Goal: Task Accomplishment & Management: Use online tool/utility

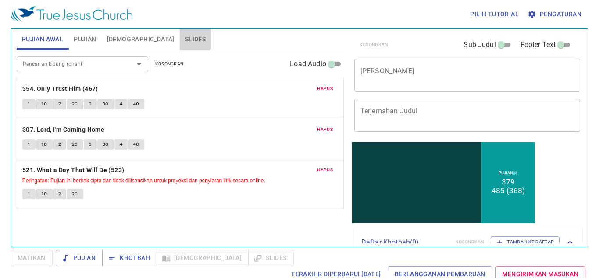
click at [185, 39] on span "Slides" at bounding box center [195, 39] width 21 height 11
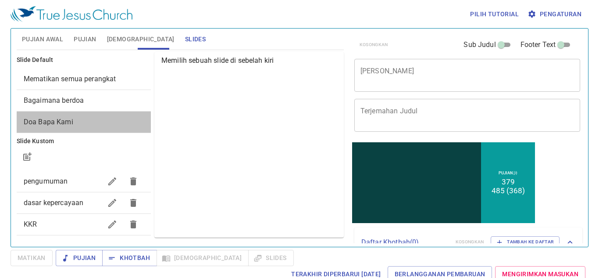
click at [85, 132] on div "Doa Bapa Kami" at bounding box center [84, 121] width 134 height 21
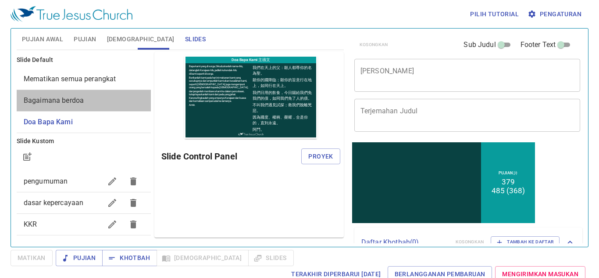
click at [88, 98] on span "Bagaimana berdoa" at bounding box center [84, 100] width 120 height 11
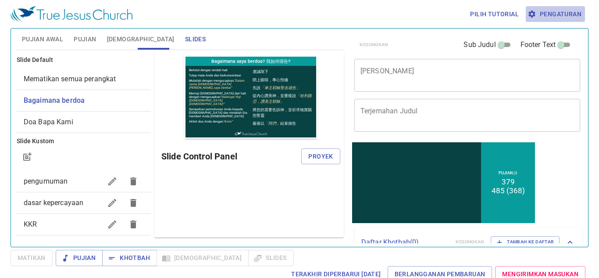
click at [565, 17] on span "Pengaturan" at bounding box center [556, 14] width 52 height 11
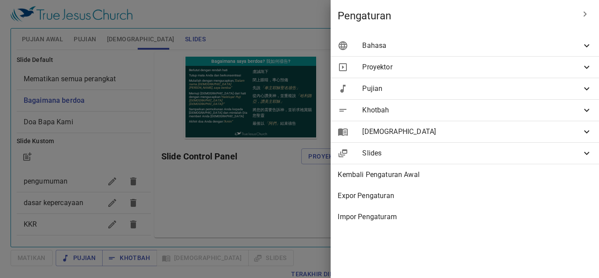
click at [569, 35] on div "Bahasa" at bounding box center [465, 45] width 268 height 21
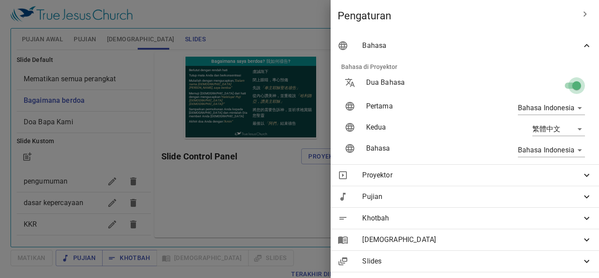
click at [568, 87] on input "checkbox" at bounding box center [577, 87] width 50 height 17
checkbox input "false"
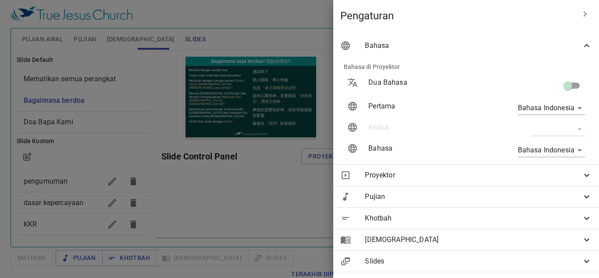
click at [281, 150] on div at bounding box center [299, 139] width 599 height 278
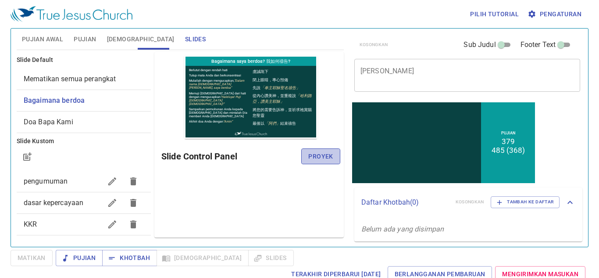
click at [322, 158] on span "Proyek" at bounding box center [320, 156] width 25 height 11
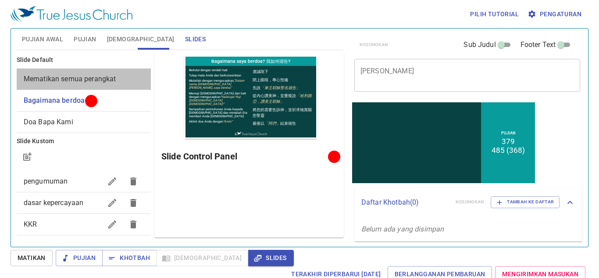
click at [98, 81] on span "Mematikan semua perangkat" at bounding box center [70, 79] width 93 height 8
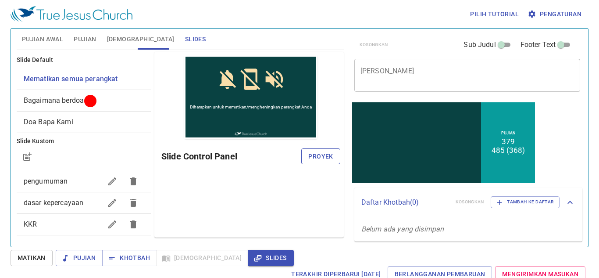
click at [315, 155] on span "Proyek" at bounding box center [320, 156] width 25 height 11
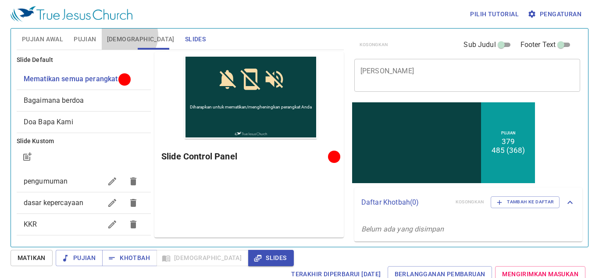
click at [128, 36] on span "[DEMOGRAPHIC_DATA]" at bounding box center [141, 39] width 68 height 11
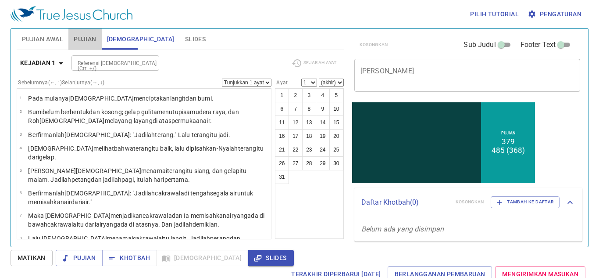
click at [81, 38] on span "Pujian" at bounding box center [85, 39] width 22 height 11
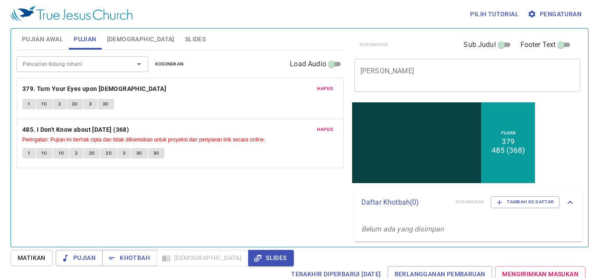
drag, startPoint x: 505, startPoint y: 46, endPoint x: 480, endPoint y: 73, distance: 37.9
click at [480, 73] on div "Kosongkan Sub Judul Footer Text Judul Khotbah x Judul Khotbah Sub Judul x Sub J…" at bounding box center [467, 65] width 232 height 72
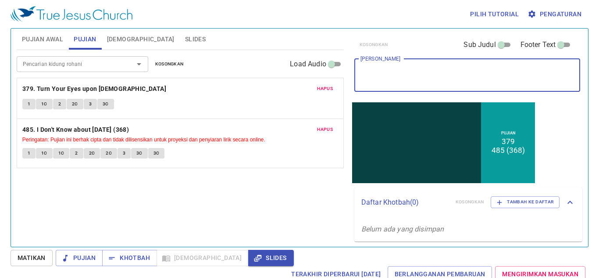
click at [480, 73] on textarea "[PERSON_NAME]" at bounding box center [468, 75] width 214 height 17
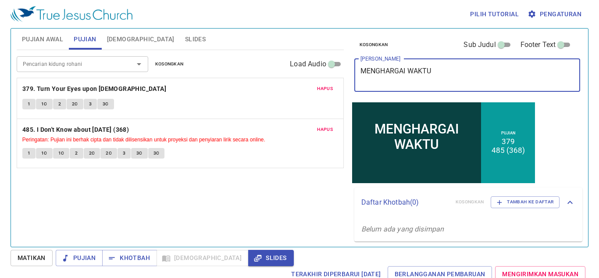
type textarea "MENGHARGAI WAKTU"
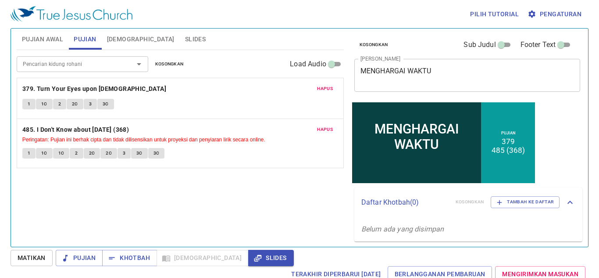
click at [357, 75] on div "MENGHARGAI WAKTU x Judul Khotbah" at bounding box center [467, 75] width 226 height 33
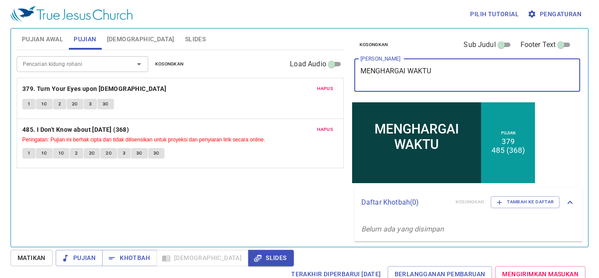
click at [180, 39] on button "Slides" at bounding box center [195, 39] width 31 height 21
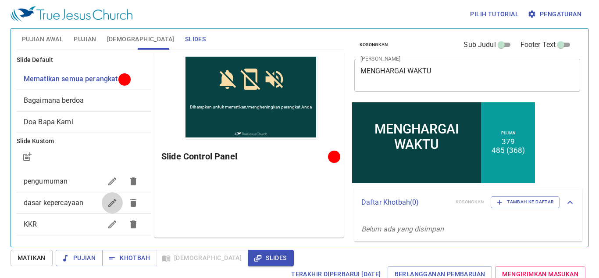
click at [108, 203] on icon "button" at bounding box center [112, 203] width 8 height 8
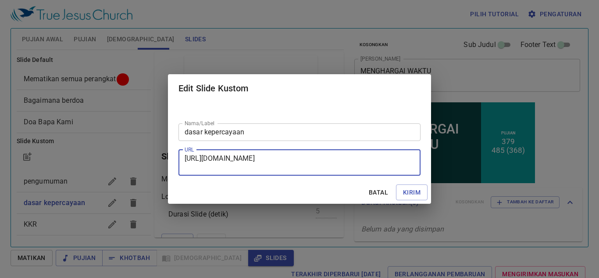
click at [243, 169] on textarea "https://docs.google.com/presentation/d/1J8EMYHyTcj1rbHZiUChywQ1E6HYMLyx91VP75By…" at bounding box center [300, 162] width 230 height 17
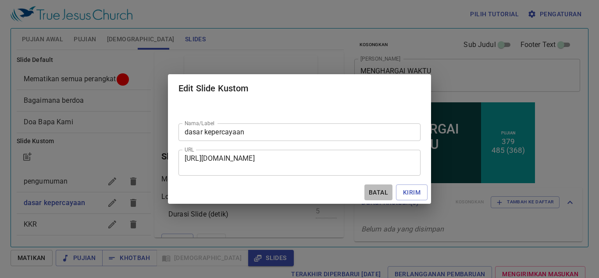
click at [383, 193] on span "Batal" at bounding box center [378, 192] width 21 height 11
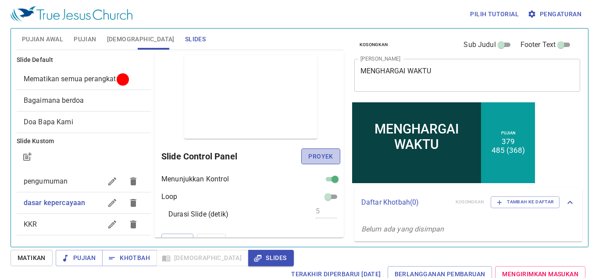
click at [301, 157] on button "Proyek" at bounding box center [320, 156] width 39 height 16
drag, startPoint x: 327, startPoint y: 58, endPoint x: 308, endPoint y: -38, distance: 98.4
click at [308, 0] on html "Pilih tutorial Pengaturan Pujian Awal Pujian Alkitab Slides Pencarian kidung ro…" at bounding box center [299, 139] width 599 height 278
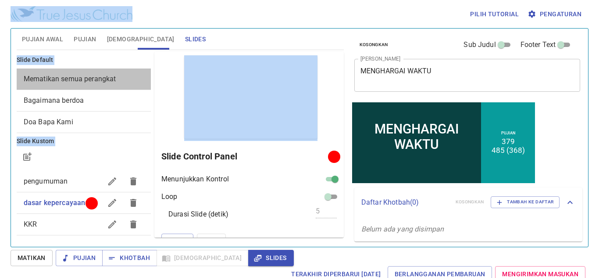
click at [92, 89] on div "Mematikan semua perangkat" at bounding box center [84, 78] width 134 height 21
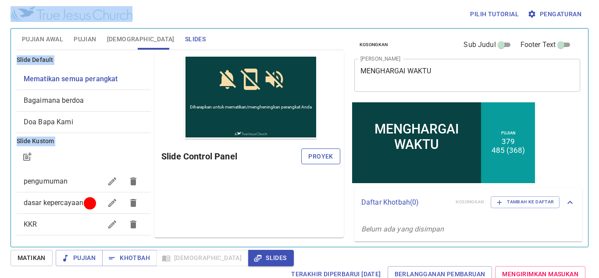
click at [321, 154] on span "Proyek" at bounding box center [320, 156] width 25 height 11
click at [83, 36] on span "Pujian" at bounding box center [85, 39] width 22 height 11
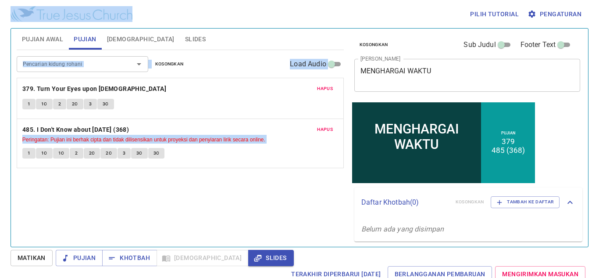
click at [261, 34] on div "Pujian Awal Pujian Alkitab Slides" at bounding box center [180, 39] width 327 height 21
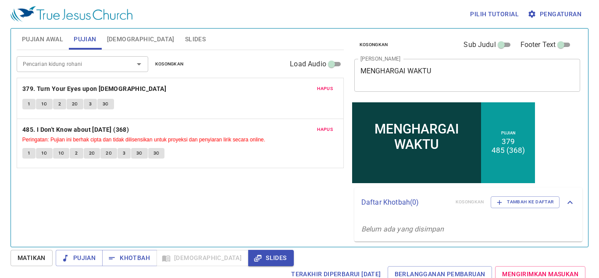
click at [298, 204] on div "Pencarian kidung rohani Pencarian kidung rohani Kosongkan Load Audio Hapus 379.…" at bounding box center [180, 144] width 327 height 189
click at [180, 41] on button "Slides" at bounding box center [195, 39] width 31 height 21
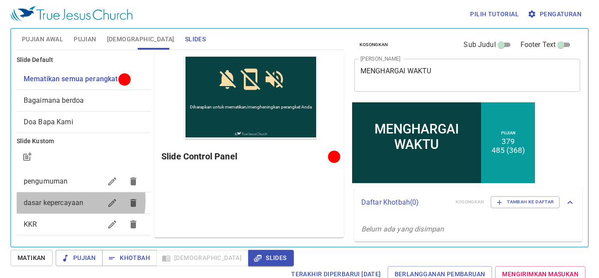
click at [63, 200] on span "dasar kepercayaan" at bounding box center [54, 202] width 60 height 8
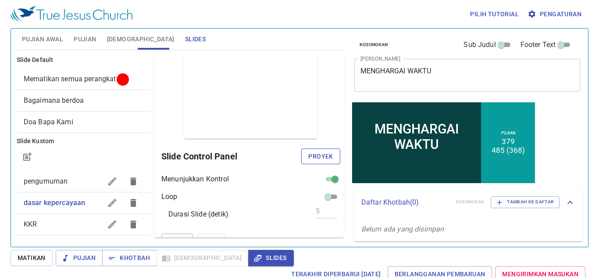
click at [308, 160] on span "Proyek" at bounding box center [320, 156] width 25 height 11
click at [72, 97] on span "Bagaimana berdoa" at bounding box center [54, 100] width 60 height 8
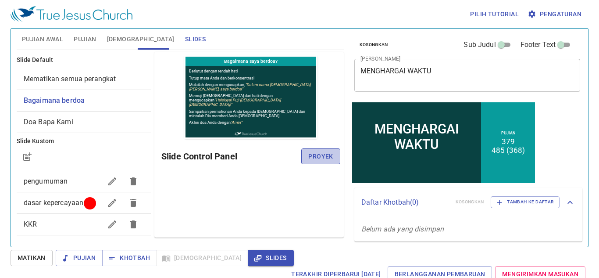
click at [316, 150] on button "Proyek" at bounding box center [320, 156] width 39 height 16
click at [312, 27] on div "Pilih tutorial Pengaturan" at bounding box center [298, 14] width 575 height 28
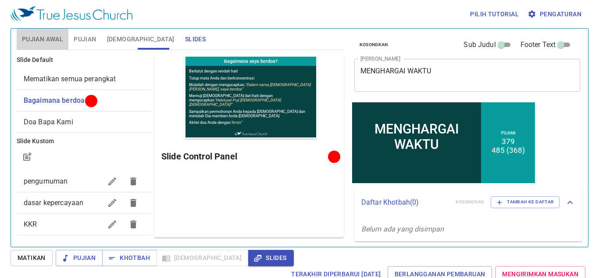
click at [41, 36] on span "Pujian Awal" at bounding box center [42, 39] width 41 height 11
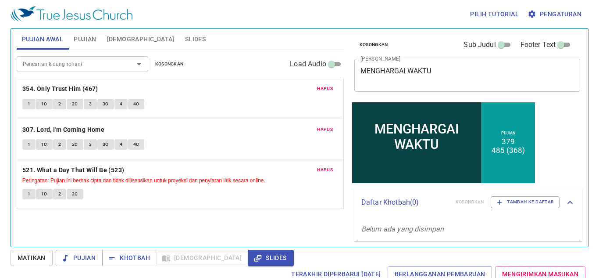
click at [266, 29] on div "Pujian Awal Pujian Alkitab Slides" at bounding box center [180, 39] width 327 height 21
click at [185, 40] on span "Slides" at bounding box center [195, 39] width 21 height 11
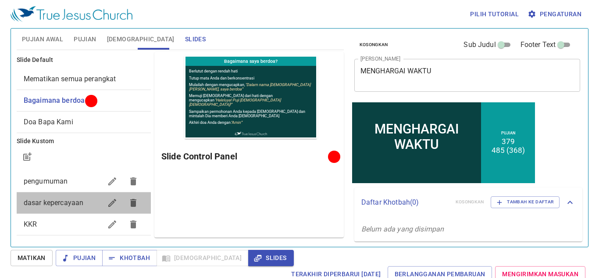
click at [89, 205] on span "dasar kepercayaan" at bounding box center [63, 202] width 78 height 11
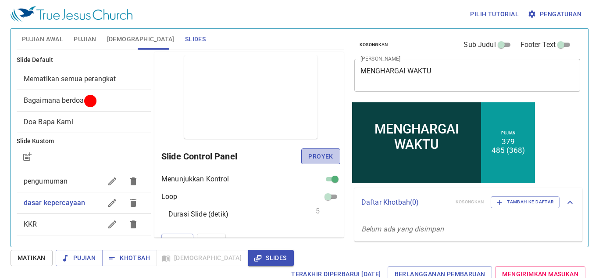
click at [317, 160] on span "Proyek" at bounding box center [320, 156] width 25 height 11
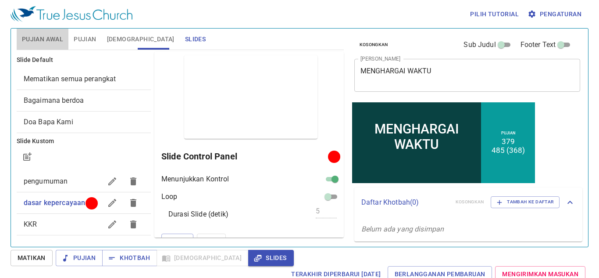
click at [59, 39] on span "Pujian Awal" at bounding box center [42, 39] width 41 height 11
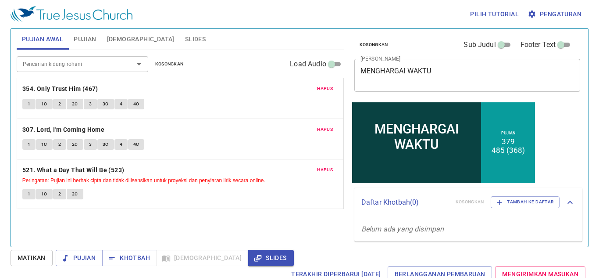
click at [140, 89] on p "354. Only Trust Him (467)" at bounding box center [180, 88] width 316 height 11
click at [80, 89] on b "354. Only Trust Him (467)" at bounding box center [60, 88] width 76 height 11
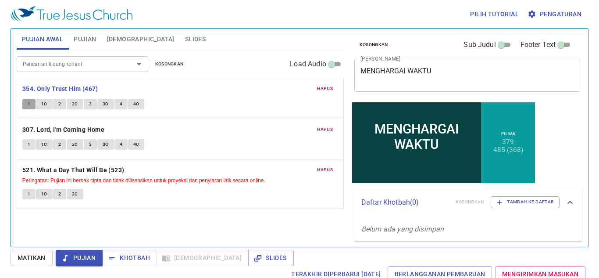
click at [29, 103] on span "1" at bounding box center [29, 104] width 3 height 8
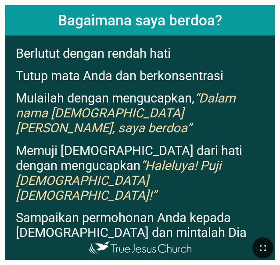
click at [63, 143] on p "Memuji [DEMOGRAPHIC_DATA] dari hati dengan mengucapkan “Haleluya! Puji [DEMOGRA…" at bounding box center [143, 173] width 254 height 60
click at [266, 249] on icon "button" at bounding box center [263, 248] width 11 height 11
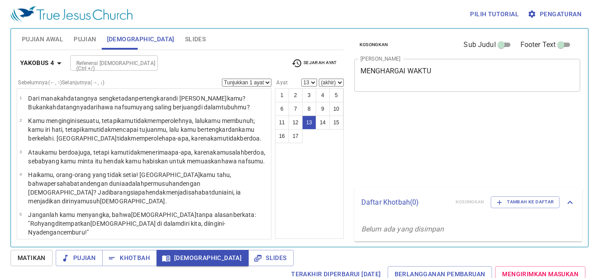
select select "13"
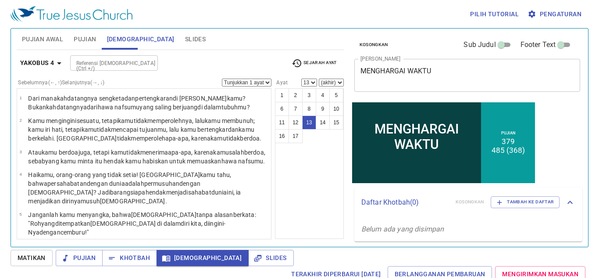
scroll to position [284, 0]
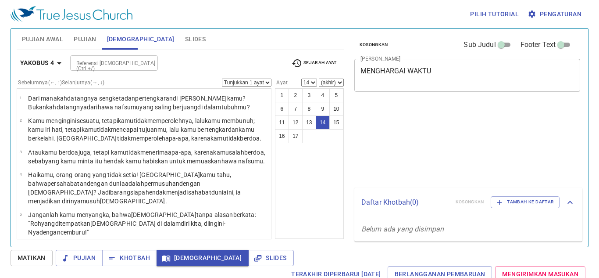
select select "14"
select select "15"
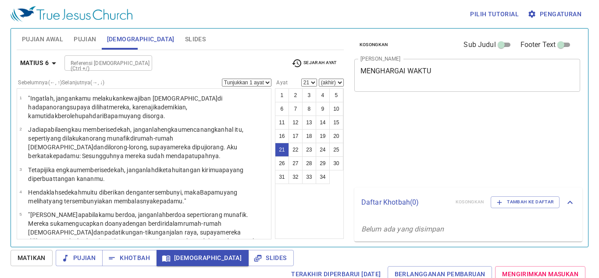
select select "21"
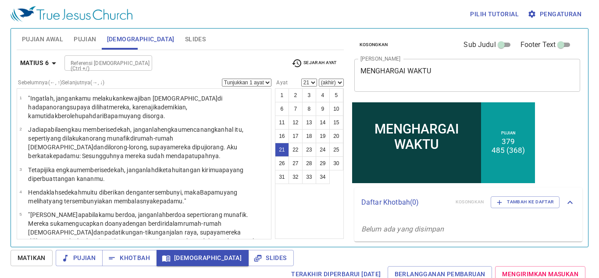
click at [137, 70] on div "Referensi [DEMOGRAPHIC_DATA] (Ctrl +/)" at bounding box center [108, 62] width 88 height 15
click at [137, 62] on div at bounding box center [142, 63] width 11 height 12
click at [100, 67] on input "Referensi Alkitab (Ctrl +/)" at bounding box center [101, 63] width 68 height 10
click at [89, 64] on input "Referensi [DEMOGRAPHIC_DATA] (Ctrl +/)" at bounding box center [101, 63] width 68 height 10
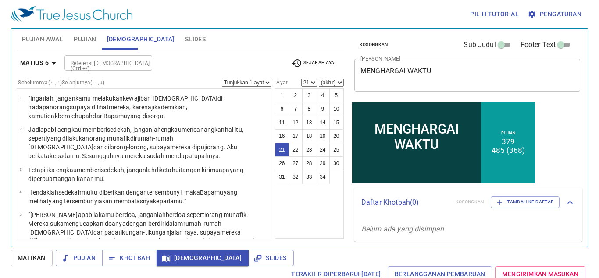
click at [101, 60] on input "Referensi [DEMOGRAPHIC_DATA] (Ctrl +/)" at bounding box center [101, 63] width 68 height 10
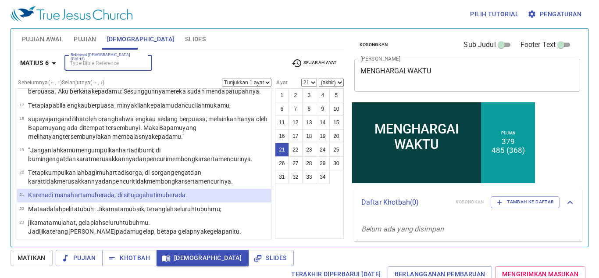
click at [101, 60] on input "Referensi [DEMOGRAPHIC_DATA] (Ctrl +/)" at bounding box center [101, 63] width 68 height 10
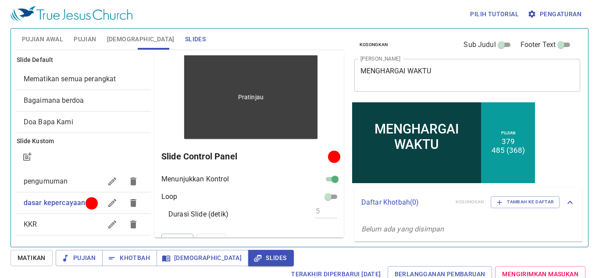
click at [47, 205] on span "dasar kepercayaan" at bounding box center [55, 202] width 62 height 8
